Goal: Information Seeking & Learning: Learn about a topic

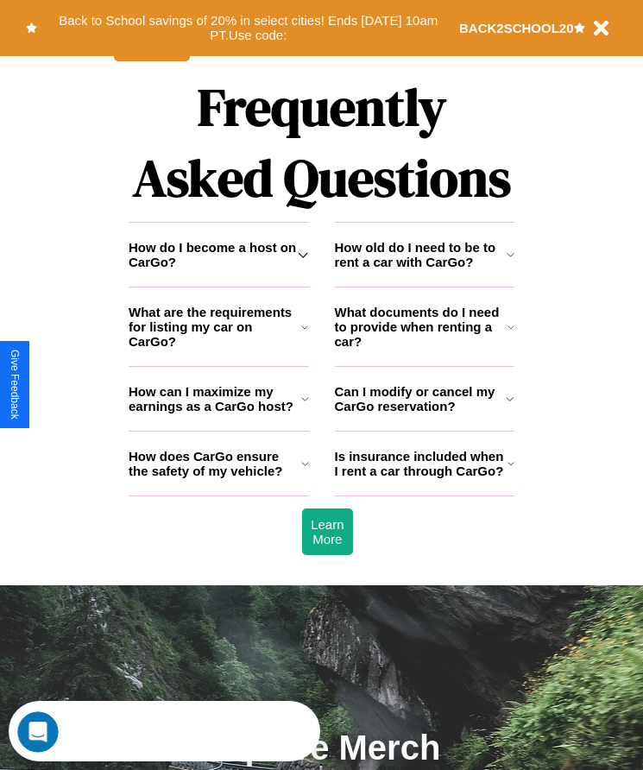
scroll to position [2250, 0]
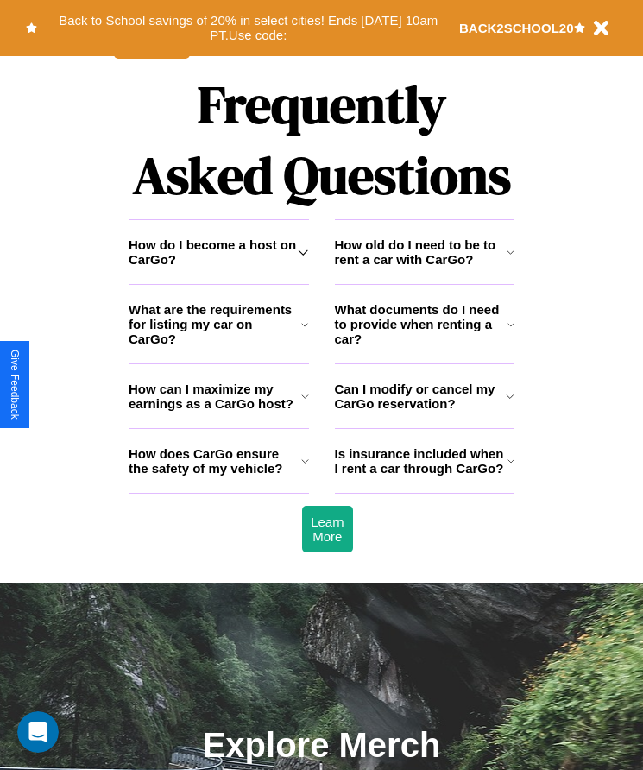
click at [424, 411] on h3 "Can I modify or cancel my CarGo reservation?" at bounding box center [421, 395] width 172 height 29
click at [424, 346] on h3 "What documents do I need to provide when renting a car?" at bounding box center [421, 324] width 173 height 44
click at [218, 267] on h3 "How do I become a host on CarGo?" at bounding box center [213, 251] width 169 height 29
click at [511, 331] on icon at bounding box center [510, 324] width 7 height 14
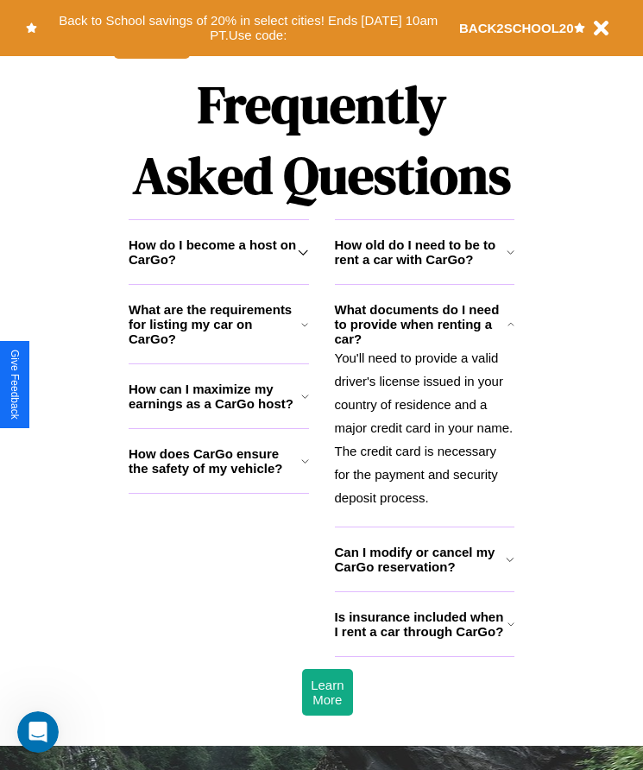
click at [424, 267] on h3 "How old do I need to be to rent a car with CarGo?" at bounding box center [421, 251] width 172 height 29
click at [305, 403] on icon at bounding box center [305, 396] width 8 height 14
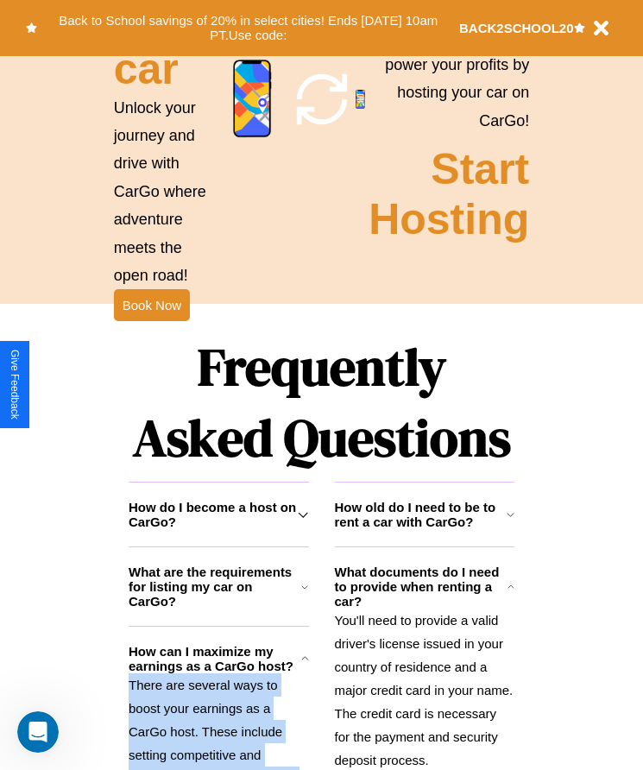
scroll to position [1980, 0]
